Goal: Information Seeking & Learning: Find specific fact

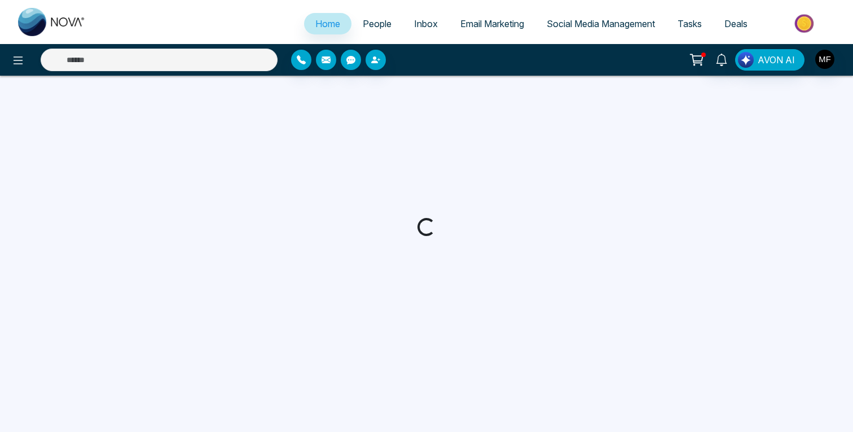
select select "*"
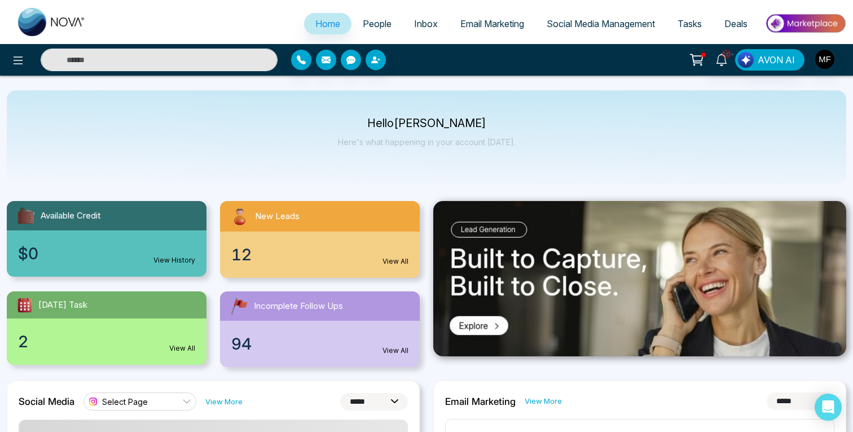
click at [203, 68] on input "text" at bounding box center [159, 60] width 237 height 23
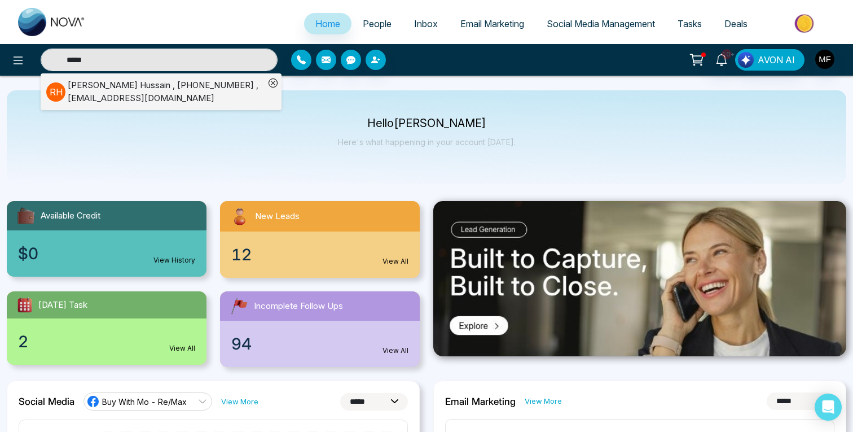
type input "*****"
click at [100, 90] on div "[PERSON_NAME] , [PHONE_NUMBER] , [EMAIL_ADDRESS][DOMAIN_NAME]" at bounding box center [166, 91] width 197 height 25
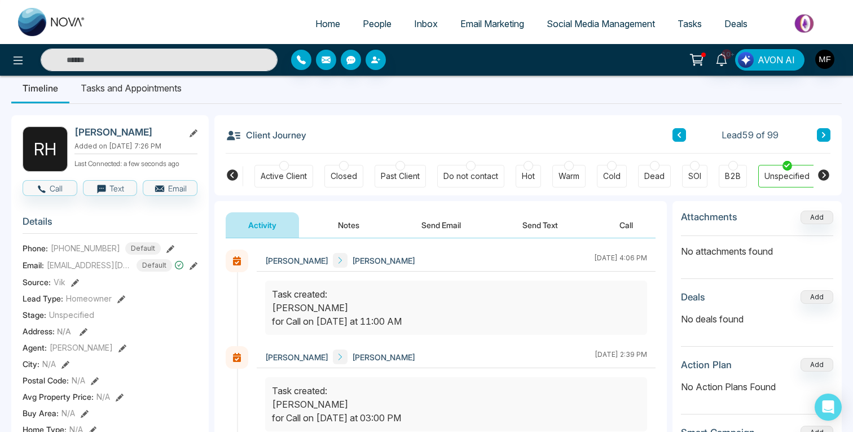
scroll to position [0, 229]
click at [148, 93] on li "Tasks and Appointments" at bounding box center [131, 88] width 124 height 30
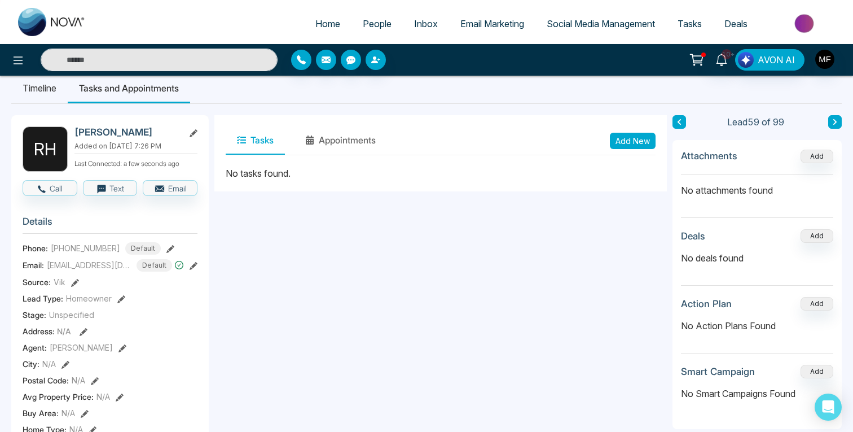
click at [32, 85] on li "Timeline" at bounding box center [39, 88] width 56 height 30
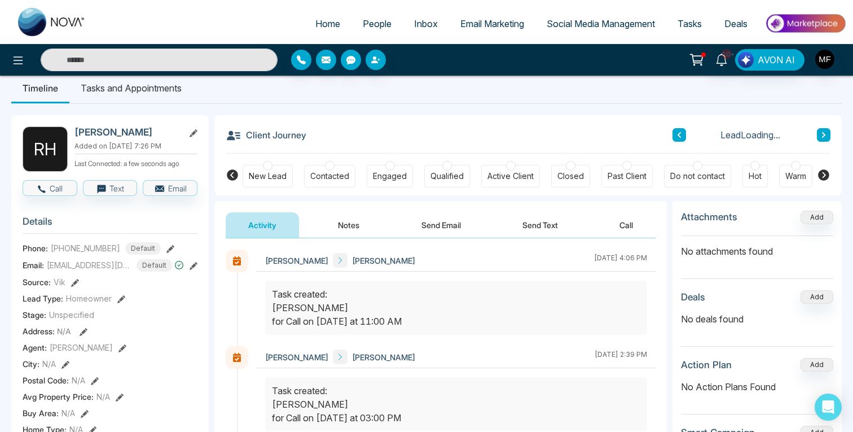
click at [347, 218] on button "Notes" at bounding box center [349, 224] width 67 height 25
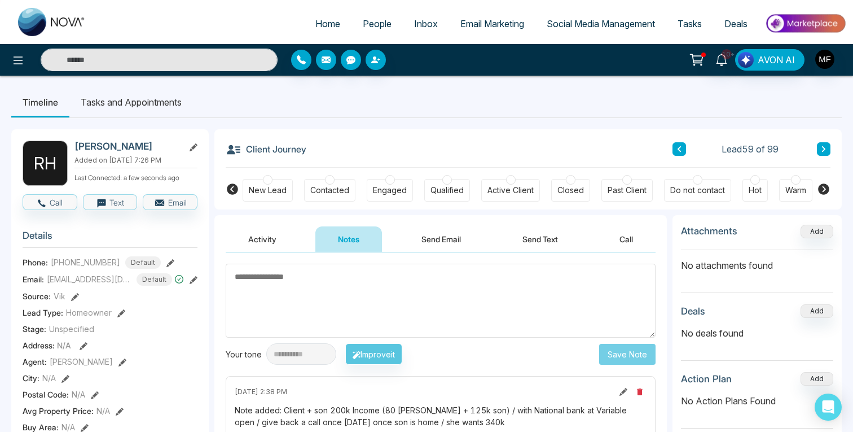
click at [147, 109] on li "Tasks and Appointments" at bounding box center [131, 102] width 124 height 30
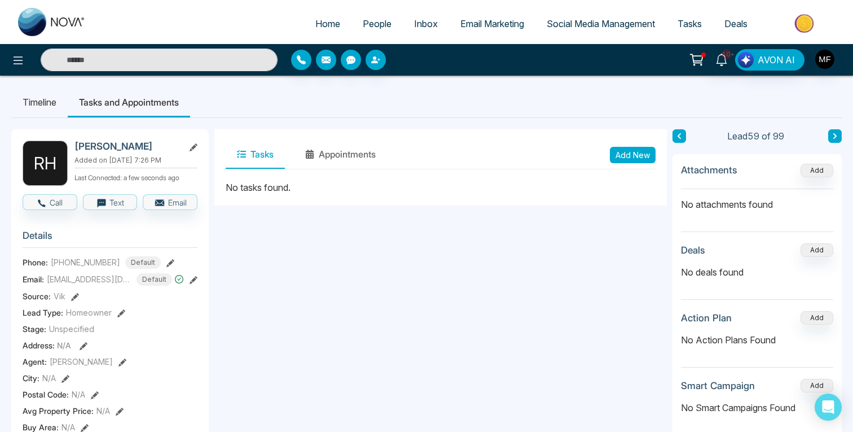
click at [29, 102] on li "Timeline" at bounding box center [39, 102] width 56 height 30
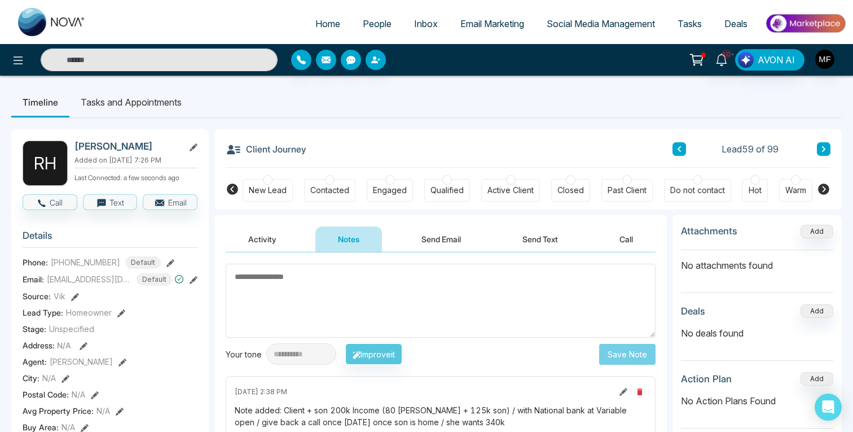
click at [720, 60] on icon at bounding box center [722, 60] width 12 height 12
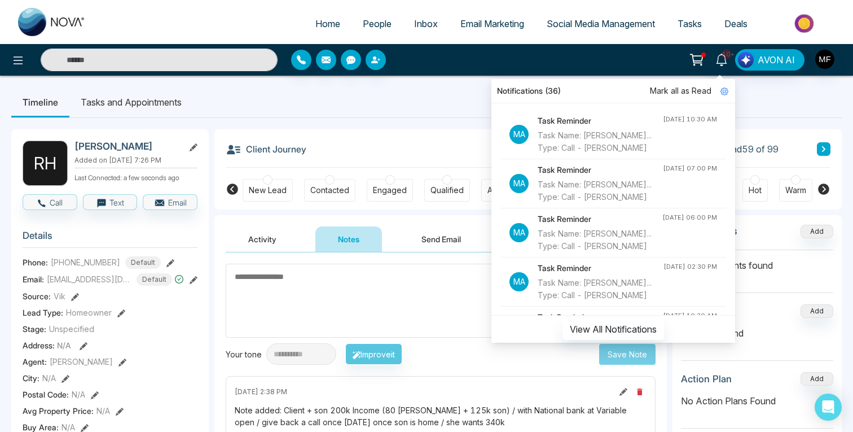
click at [699, 61] on icon at bounding box center [698, 58] width 10 height 5
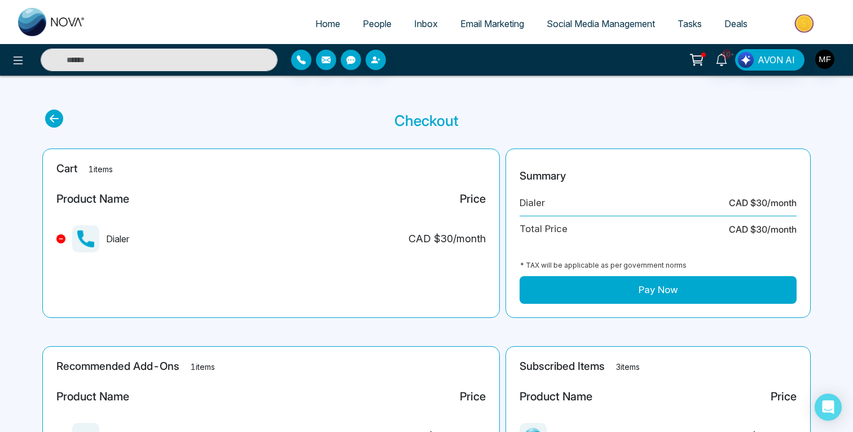
click at [373, 24] on span "People" at bounding box center [377, 23] width 29 height 11
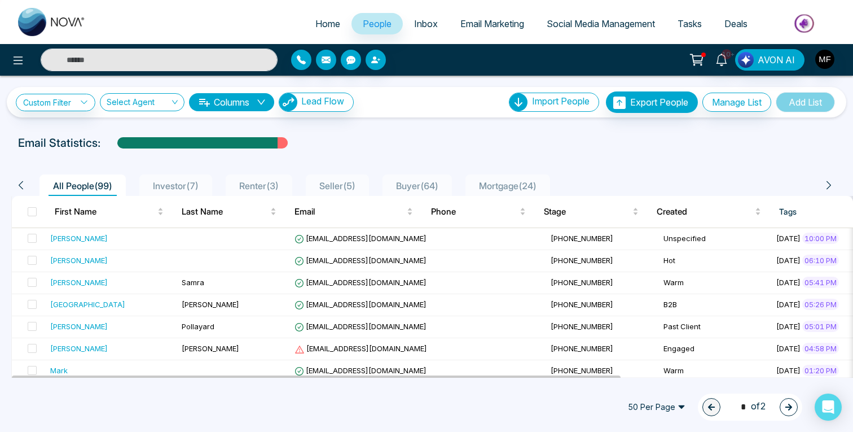
click at [509, 190] on span "Mortgage ( 24 )" at bounding box center [508, 185] width 67 height 11
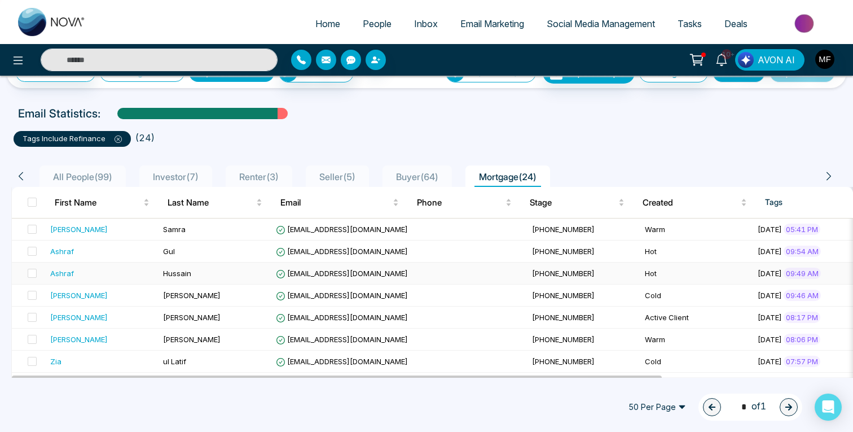
scroll to position [33, 0]
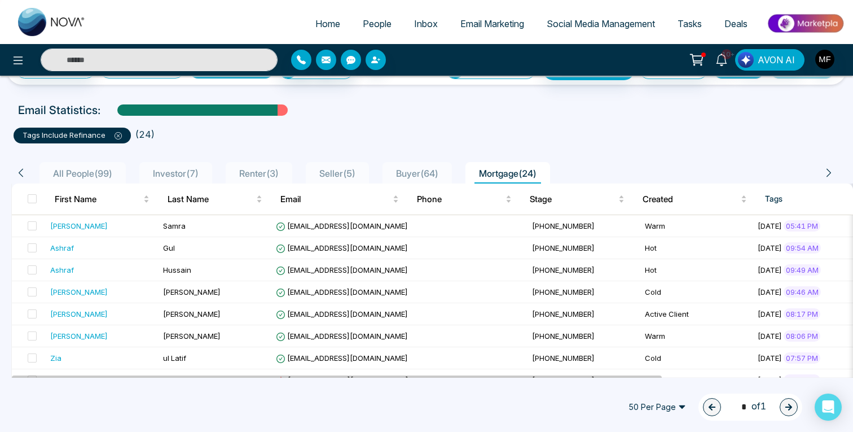
click at [431, 164] on li "Buyer ( 64 )" at bounding box center [417, 172] width 69 height 21
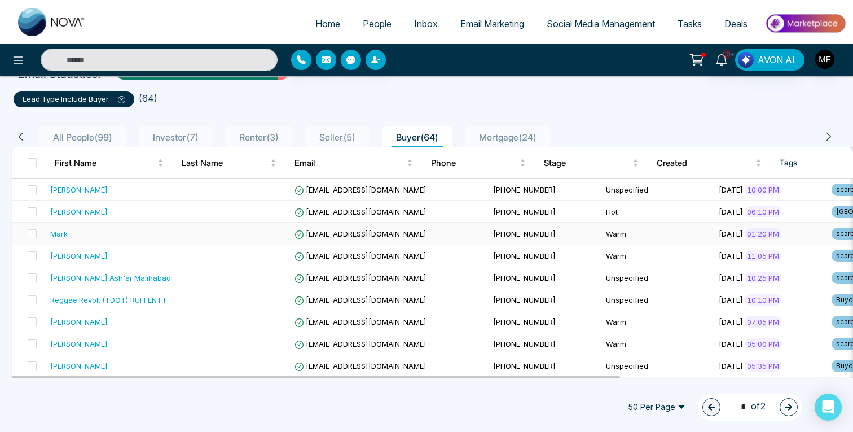
scroll to position [68, 0]
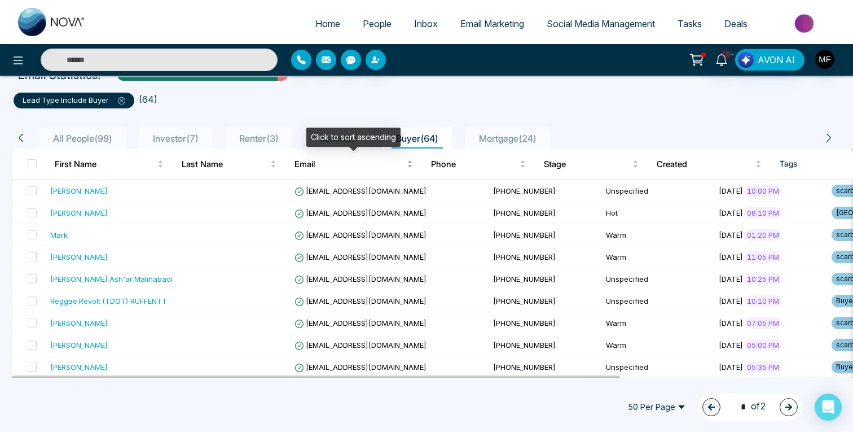
click at [344, 151] on div "Click to sort ascending" at bounding box center [353, 141] width 94 height 27
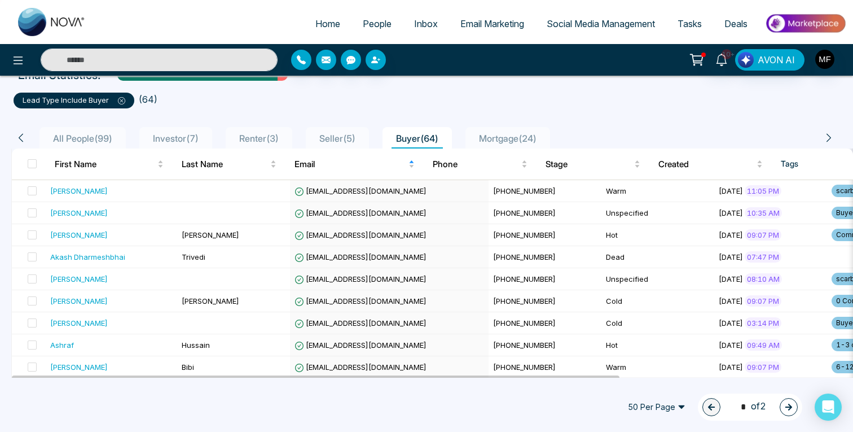
click at [353, 107] on ul "lead type include Buyer ( 64 )" at bounding box center [427, 98] width 826 height 20
click at [347, 135] on span "Seller ( 5 )" at bounding box center [337, 138] width 45 height 11
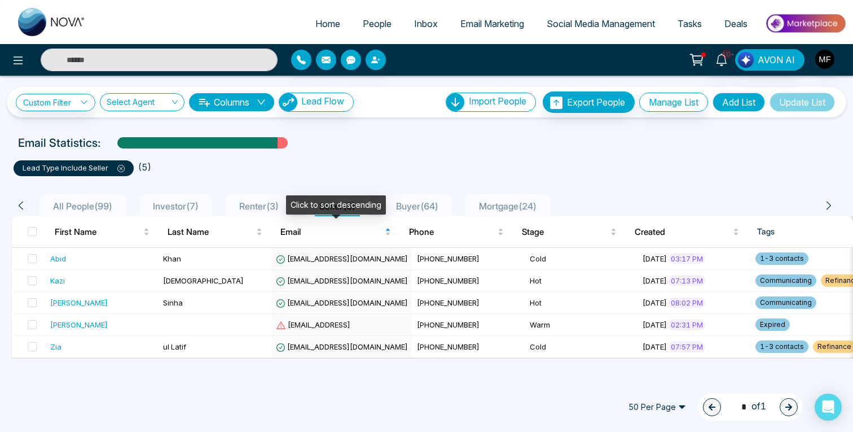
click at [443, 204] on span "Buyer ( 64 )" at bounding box center [417, 205] width 51 height 11
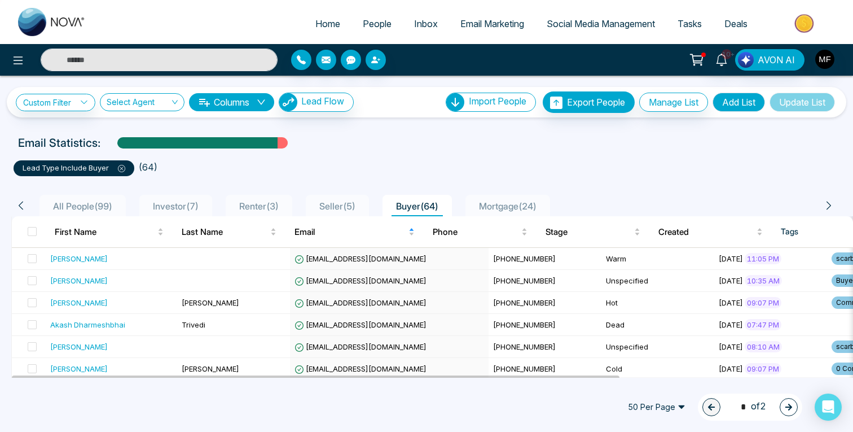
click at [544, 198] on li "Mortgage ( 24 )" at bounding box center [508, 205] width 85 height 21
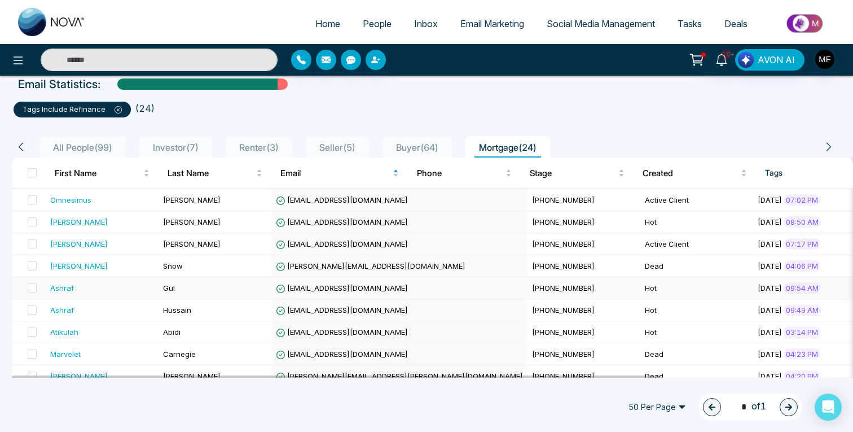
scroll to position [59, 0]
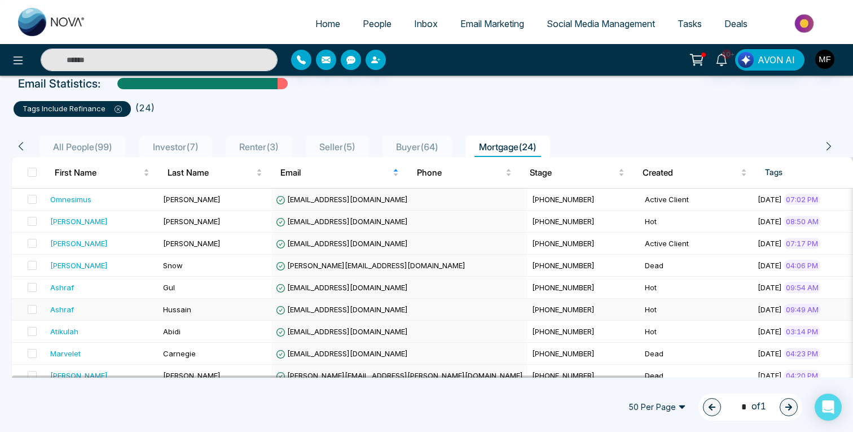
click at [113, 305] on div "Ashraf" at bounding box center [102, 309] width 104 height 11
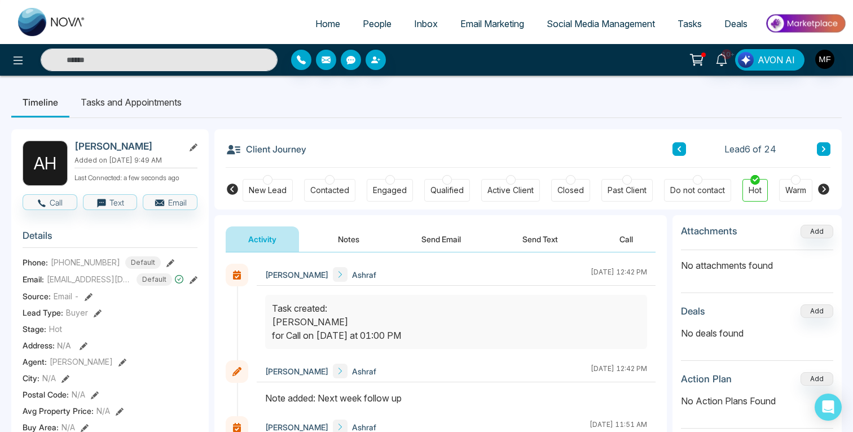
click at [680, 148] on icon at bounding box center [680, 149] width 6 height 7
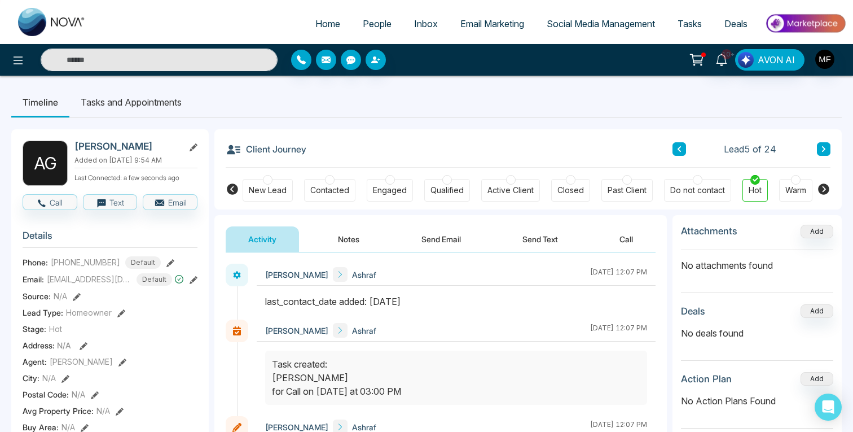
click at [371, 33] on link "People" at bounding box center [377, 23] width 51 height 21
